Goal: Check status: Check status

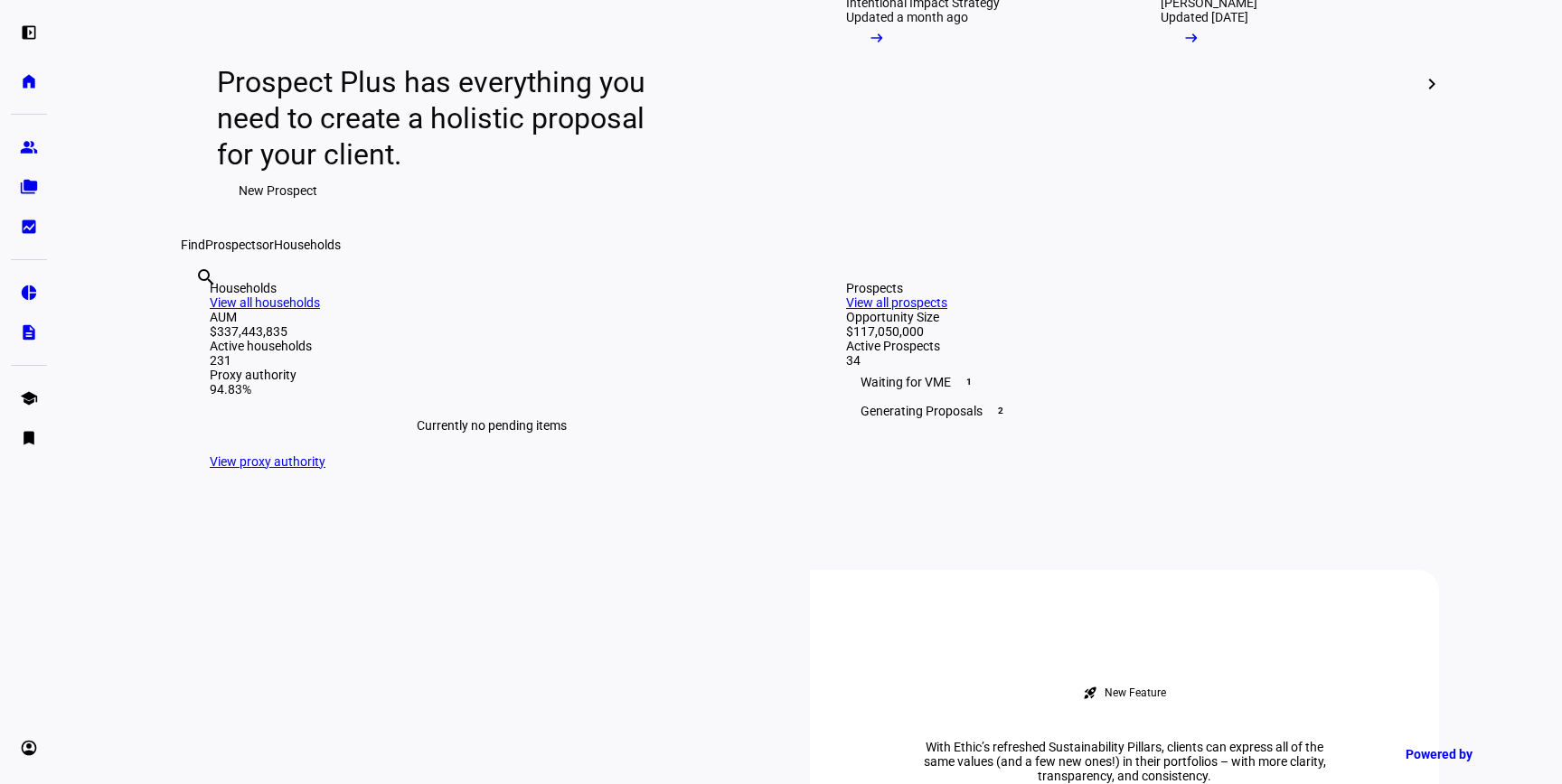
scroll to position [240, 0]
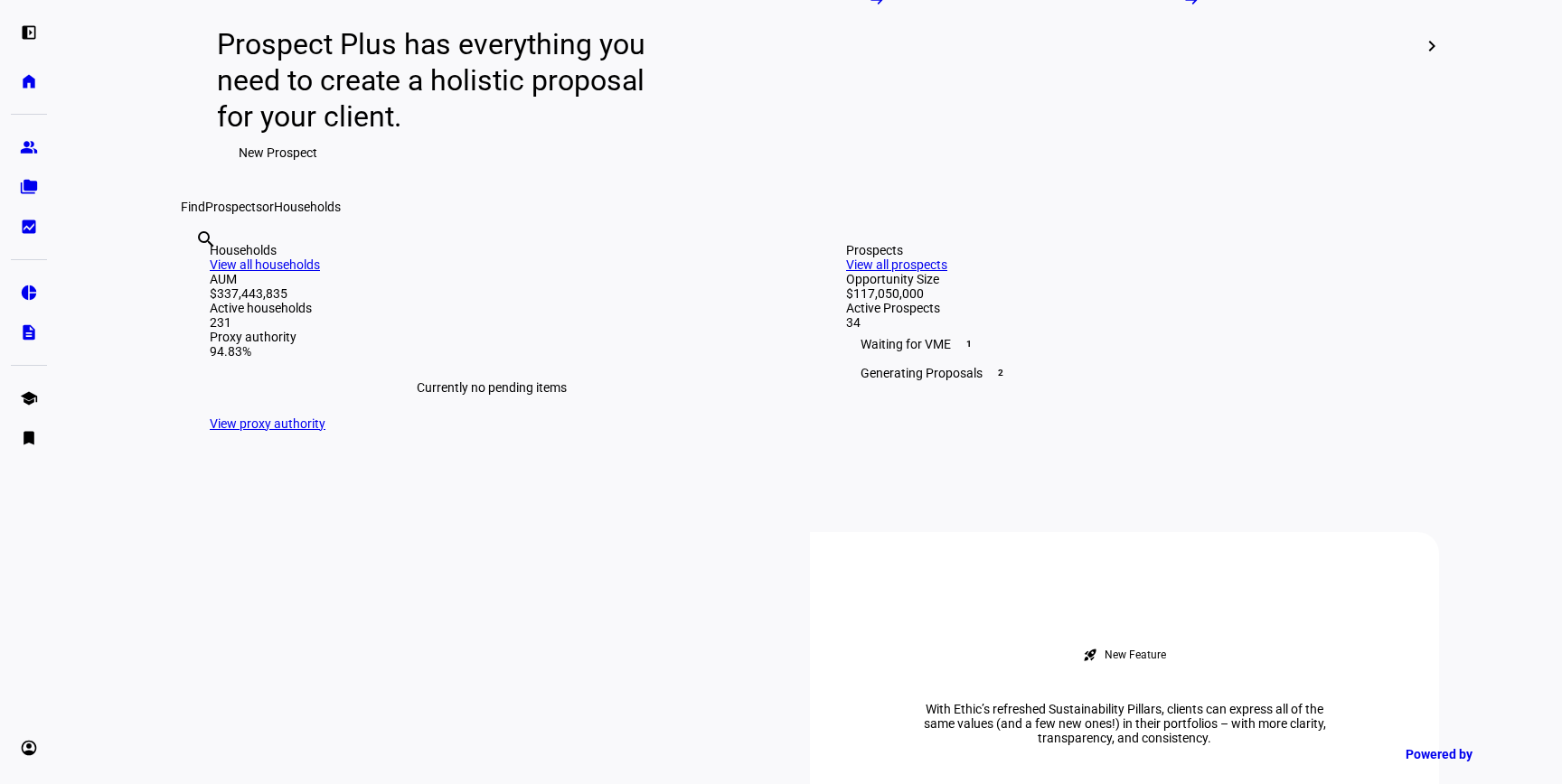
click at [199, 274] on input "text" at bounding box center [197, 264] width 4 height 22
type input "moor"
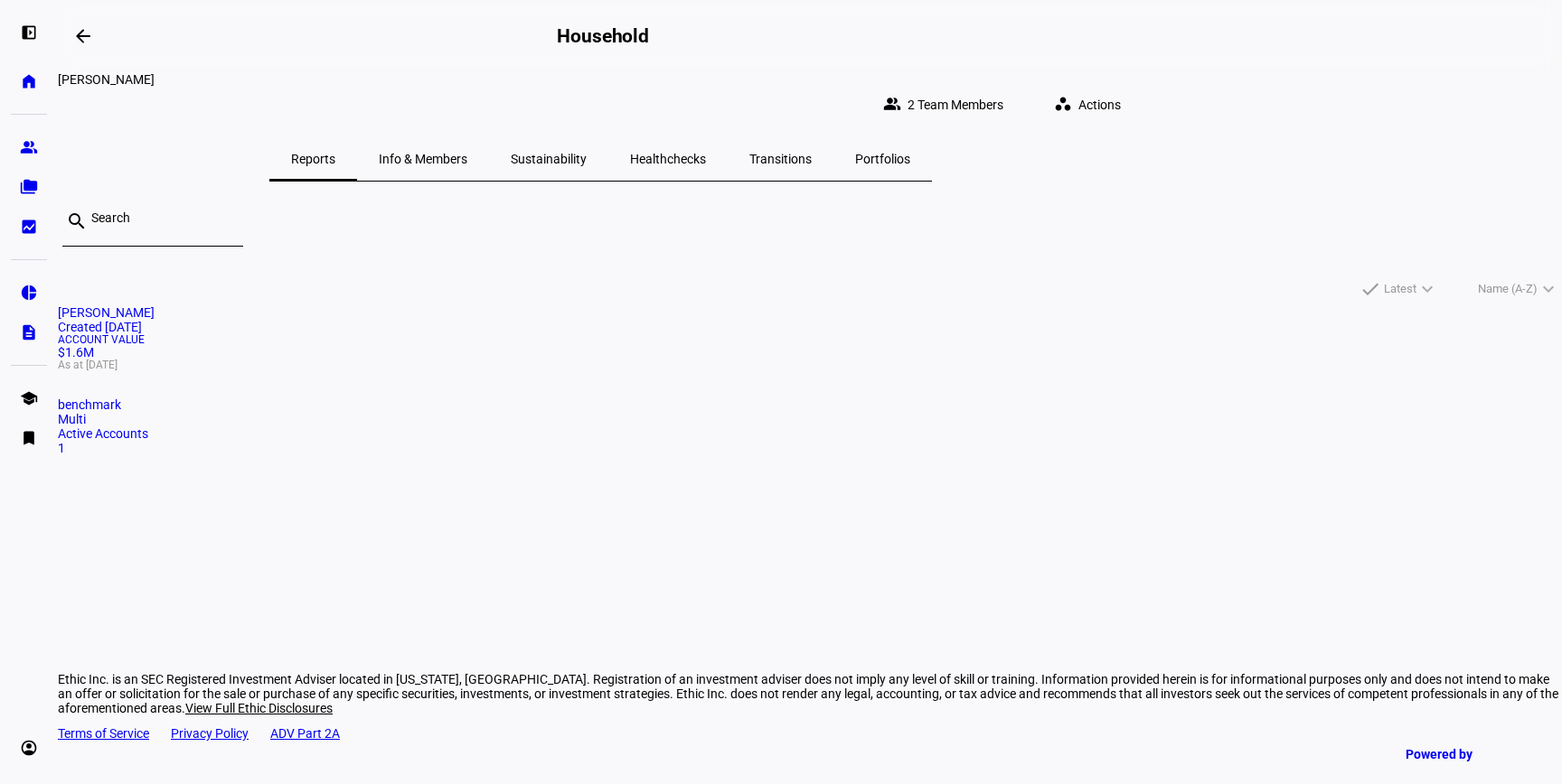
click at [569, 345] on span "Account Value" at bounding box center [809, 340] width 1505 height 11
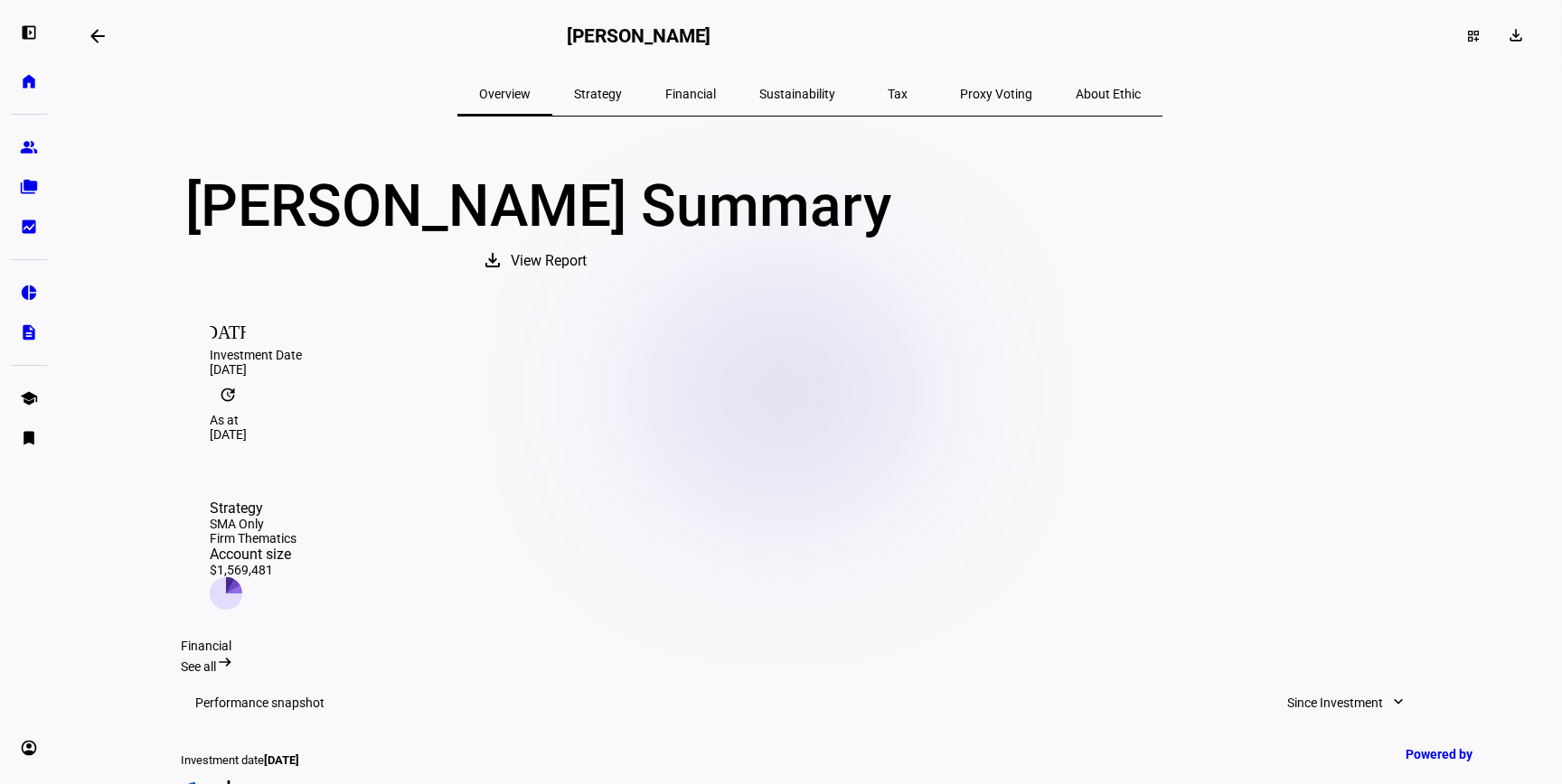
click at [887, 94] on span "Tax" at bounding box center [897, 94] width 20 height 13
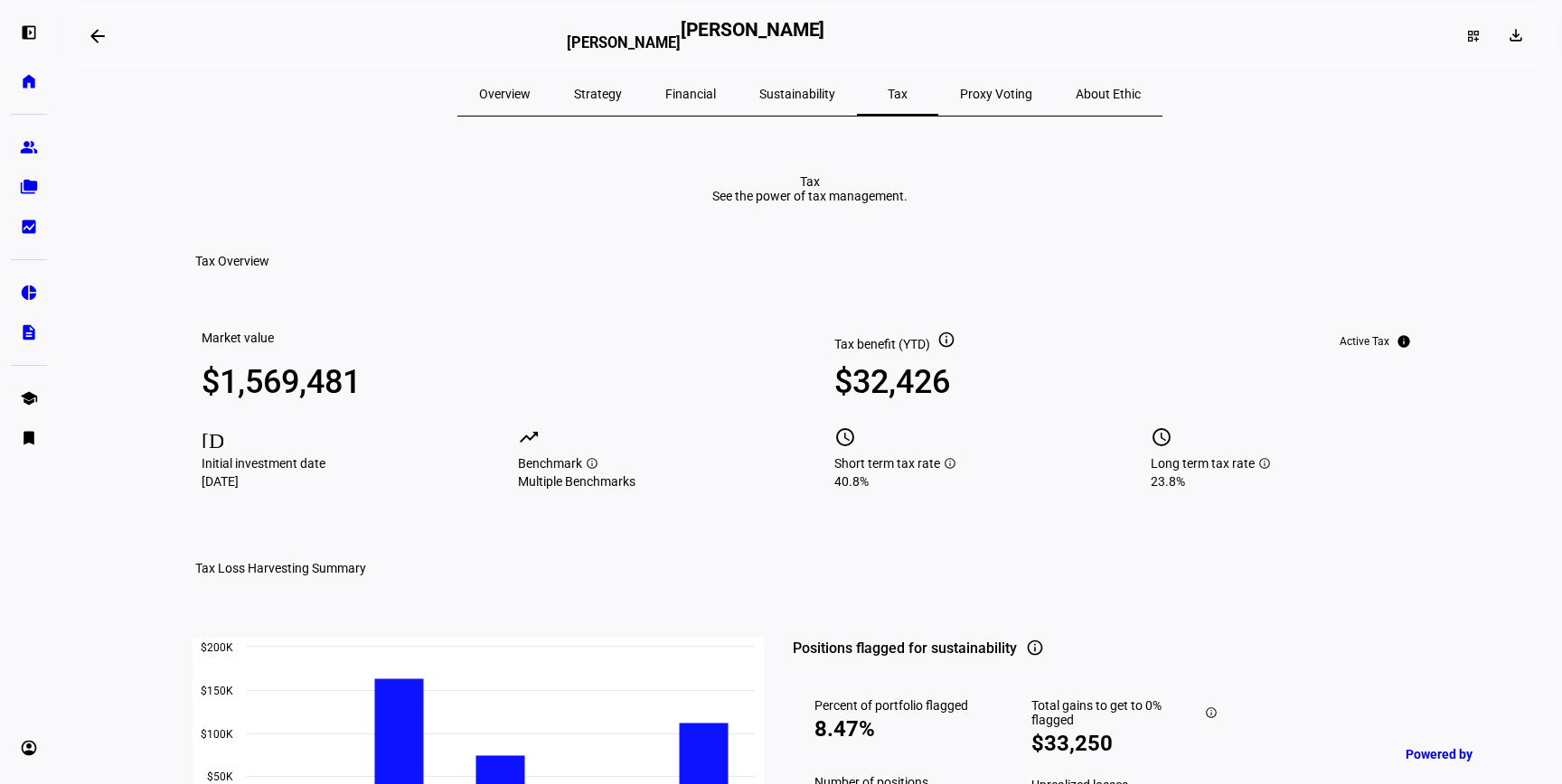
click at [531, 89] on span "Overview" at bounding box center [505, 94] width 52 height 13
